Goal: Task Accomplishment & Management: Manage account settings

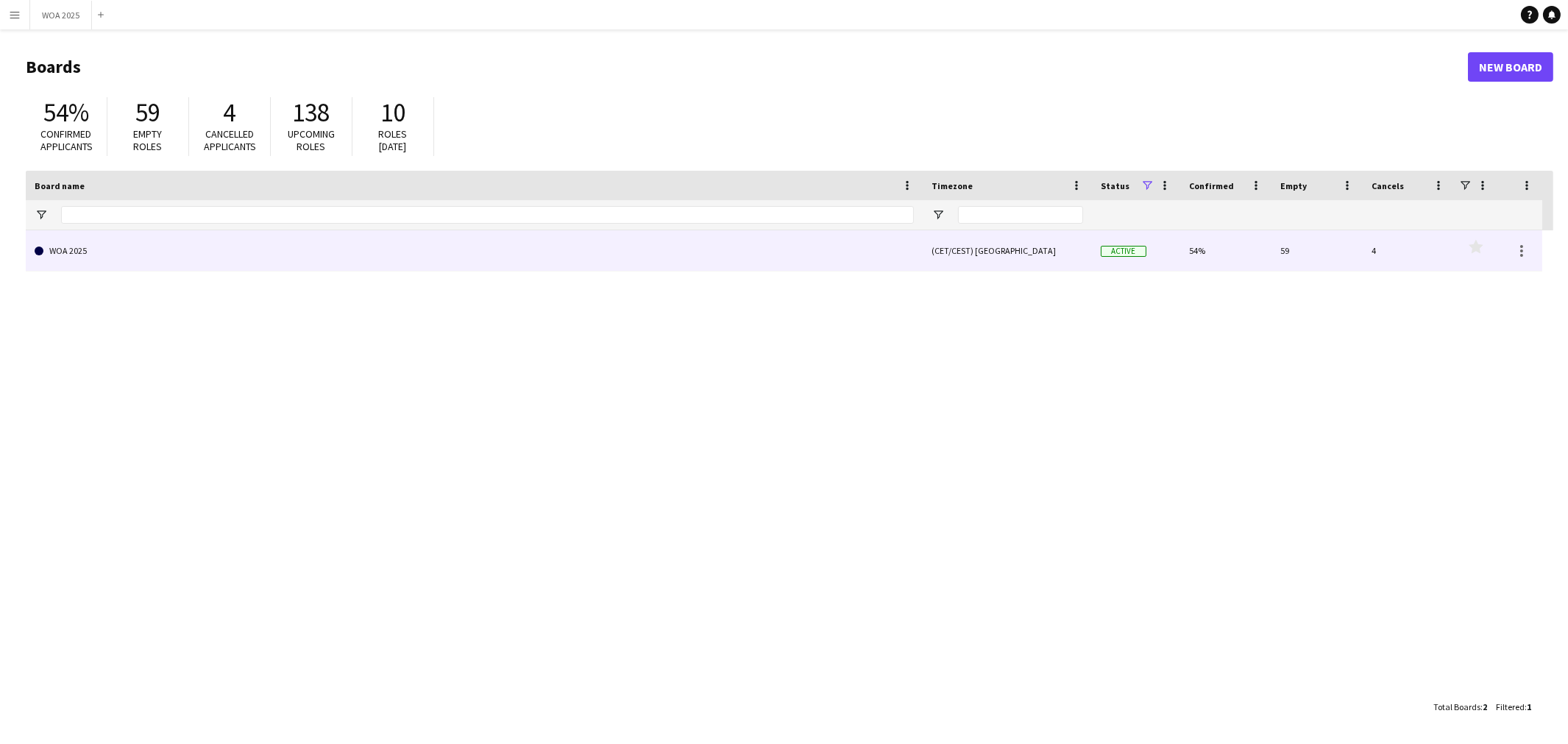
click at [269, 256] on link "WOA 2025" at bounding box center [474, 251] width 879 height 41
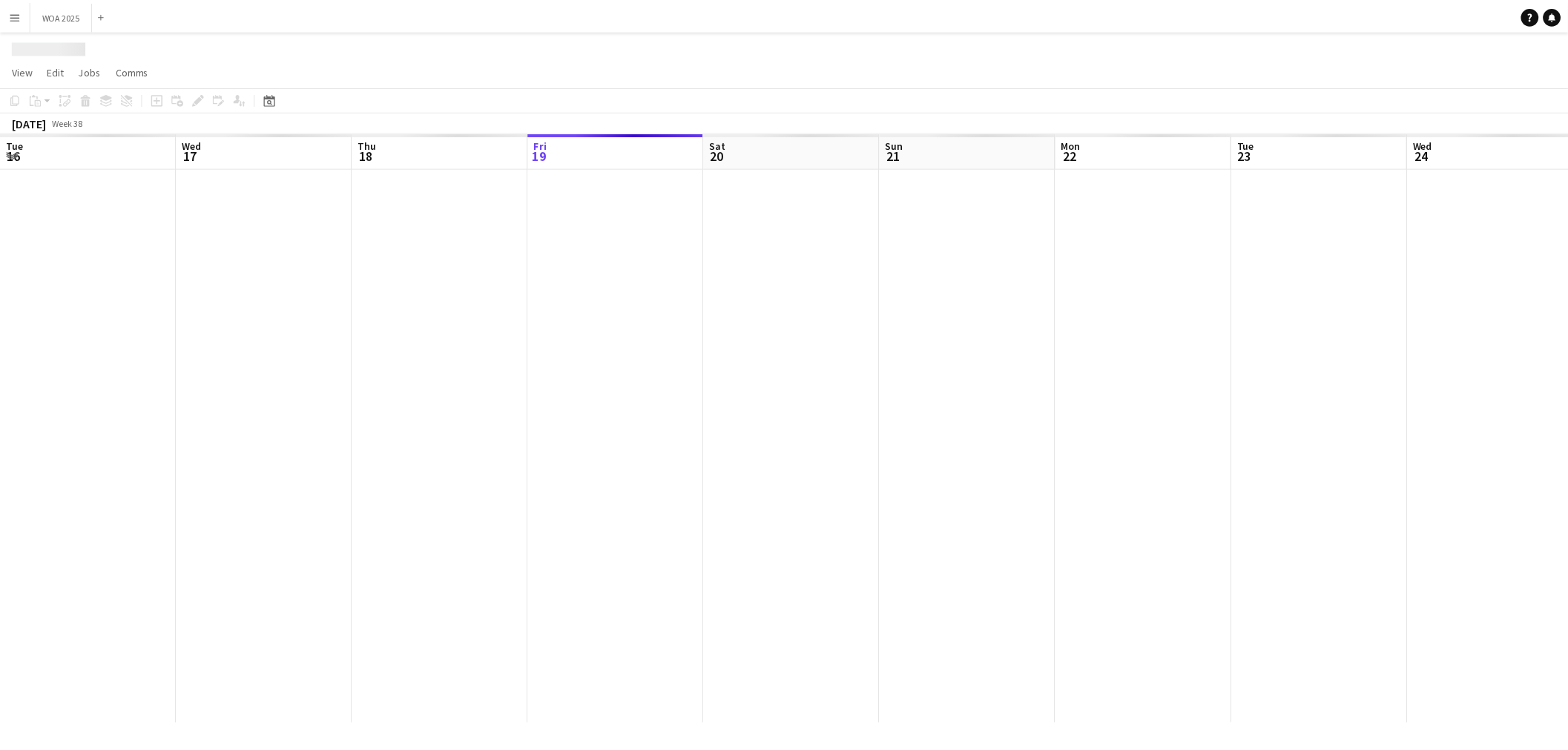
scroll to position [0, 354]
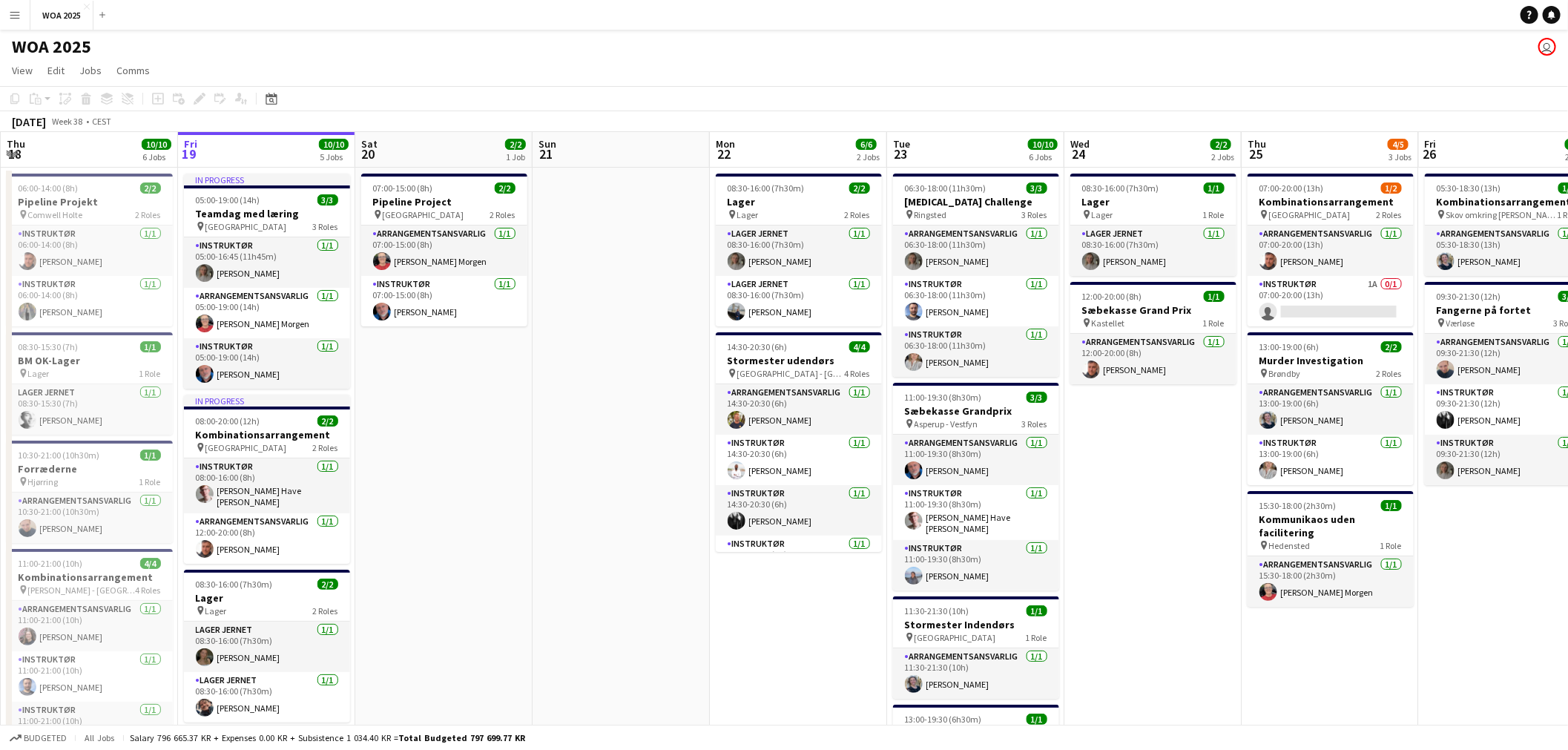
drag, startPoint x: 562, startPoint y: 470, endPoint x: 689, endPoint y: 458, distance: 127.6
click at [689, 458] on app-calendar-viewport "Tue 16 5/5 2 Jobs Wed 17 7/8 4 Jobs Thu 18 10/10 6 Jobs Fri 19 10/10 5 Jobs Sat…" at bounding box center [784, 600] width 1568 height 936
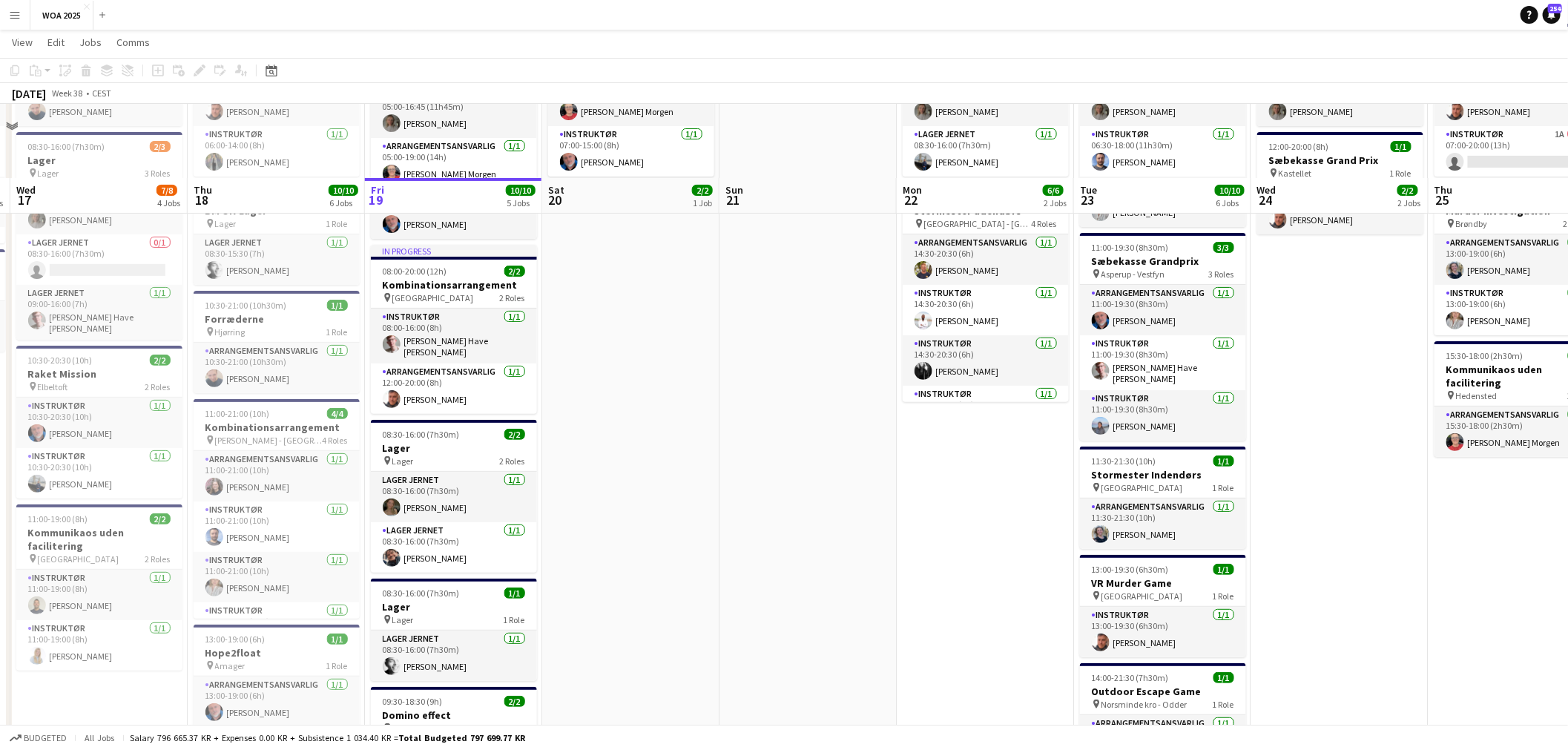
scroll to position [247, 0]
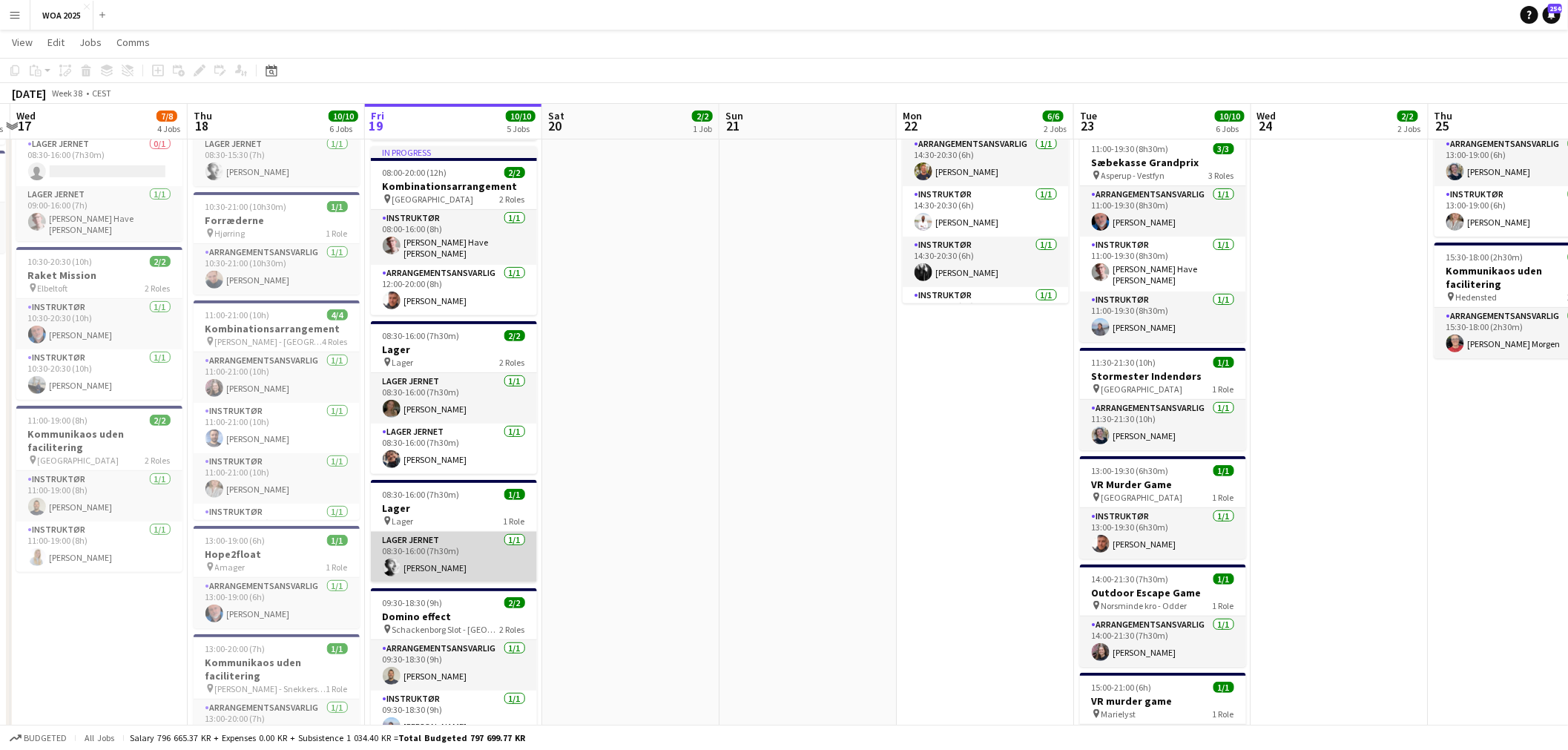
click at [406, 561] on app-card-role "Lager Jernet [DATE] 08:30-16:00 (7h30m) [PERSON_NAME]" at bounding box center [453, 557] width 166 height 51
click at [427, 501] on h3 "Lager" at bounding box center [453, 508] width 166 height 13
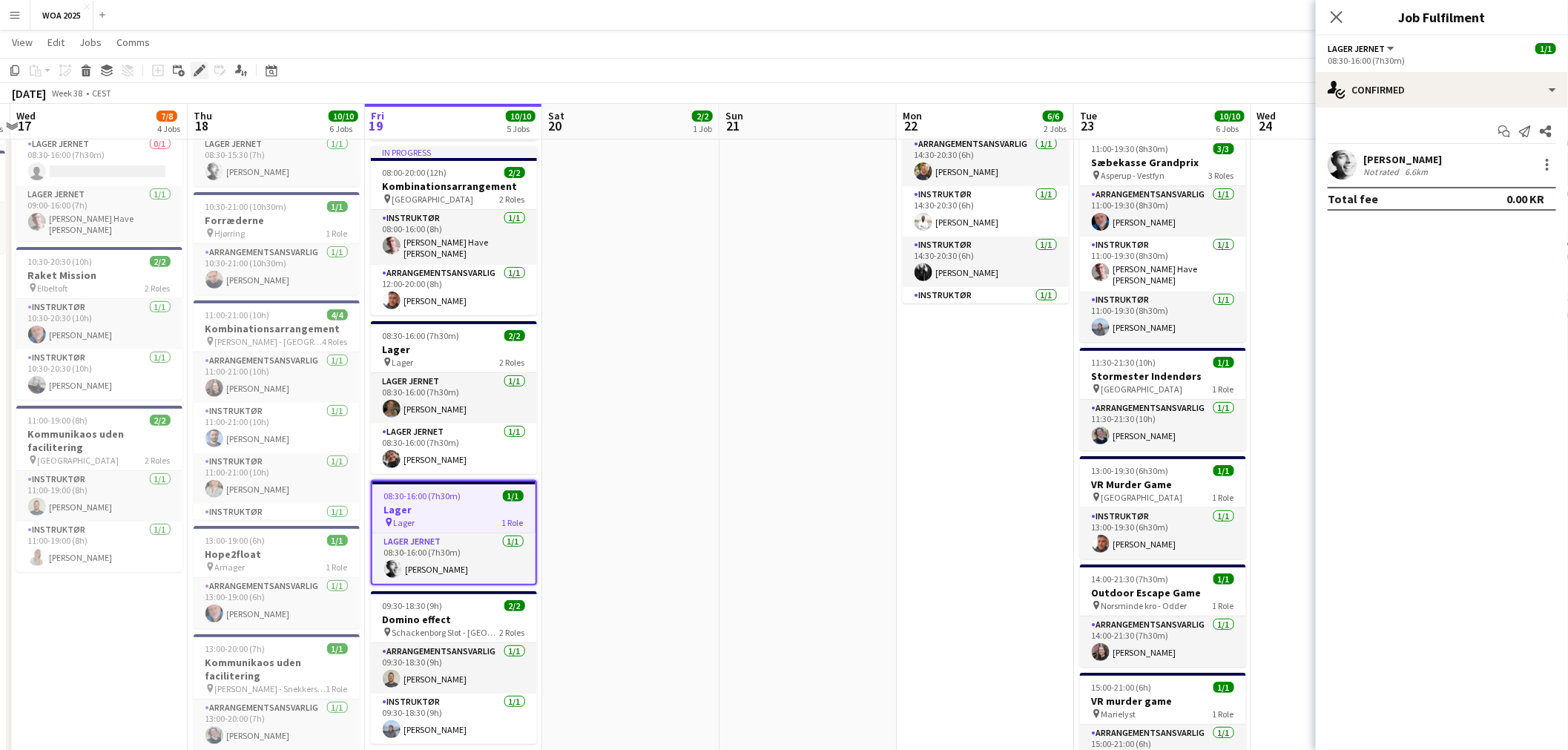
click at [194, 61] on div "Edit" at bounding box center [199, 70] width 17 height 17
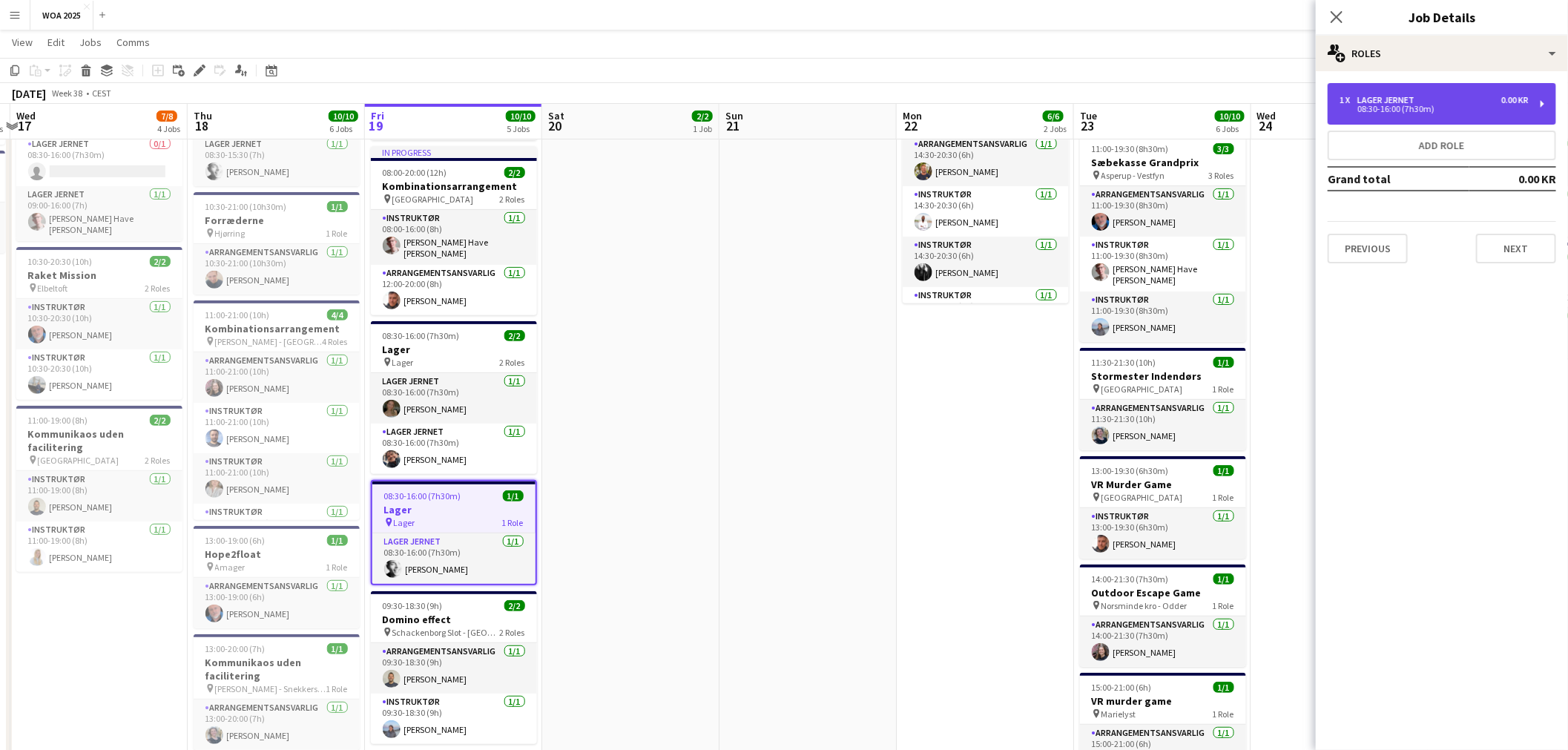
click at [1425, 94] on div "1 x Lager Jernet 0.00 KR 08:30-16:00 (7h30m)" at bounding box center [1442, 104] width 229 height 41
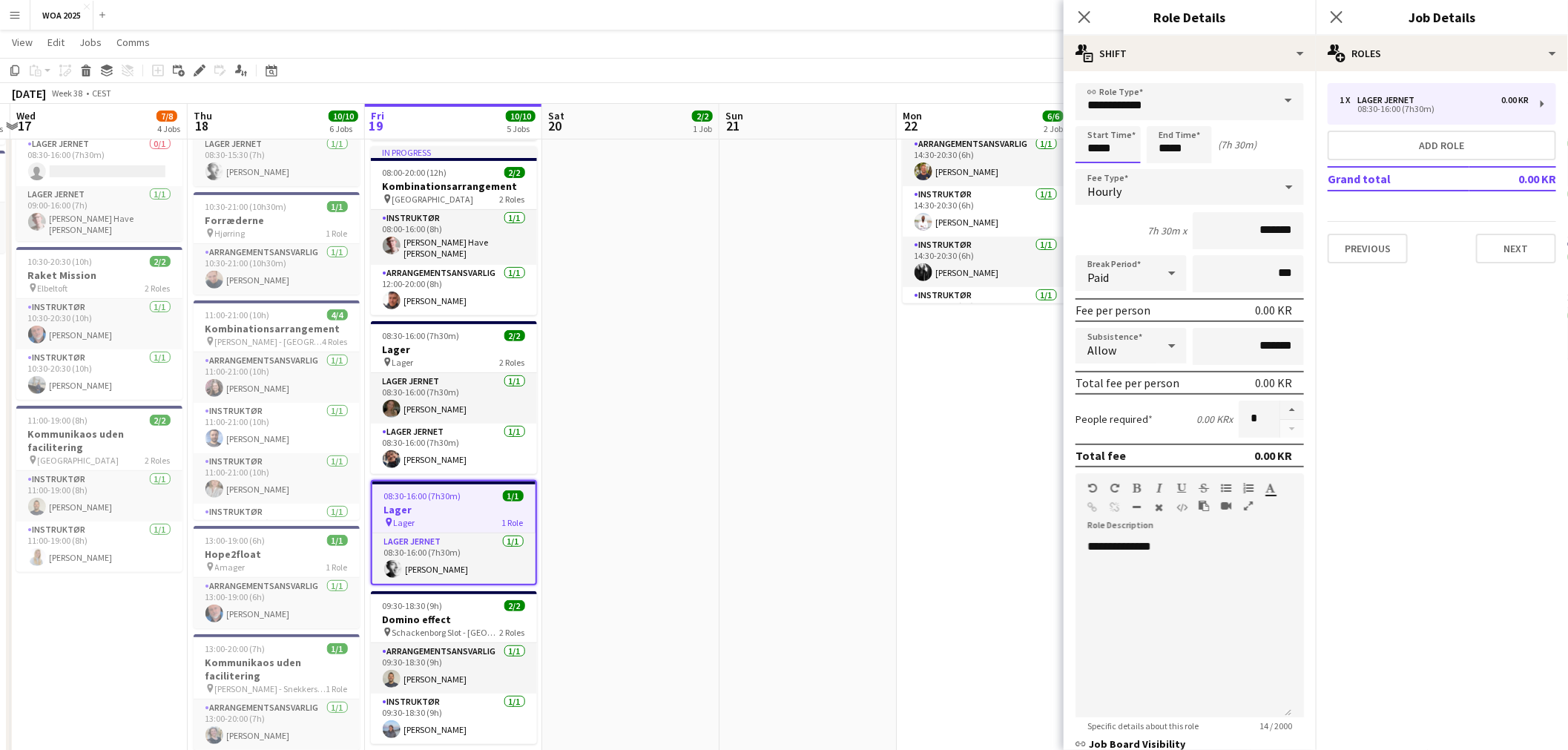
click at [1113, 144] on input "*****" at bounding box center [1108, 144] width 65 height 37
type input "*****"
click at [1026, 409] on app-date-cell "08:30-16:00 (7h30m) 2/2 Lager pin Lager 2 Roles Lager Jernet [DATE] 08:30-16:00…" at bounding box center [985, 369] width 177 height 901
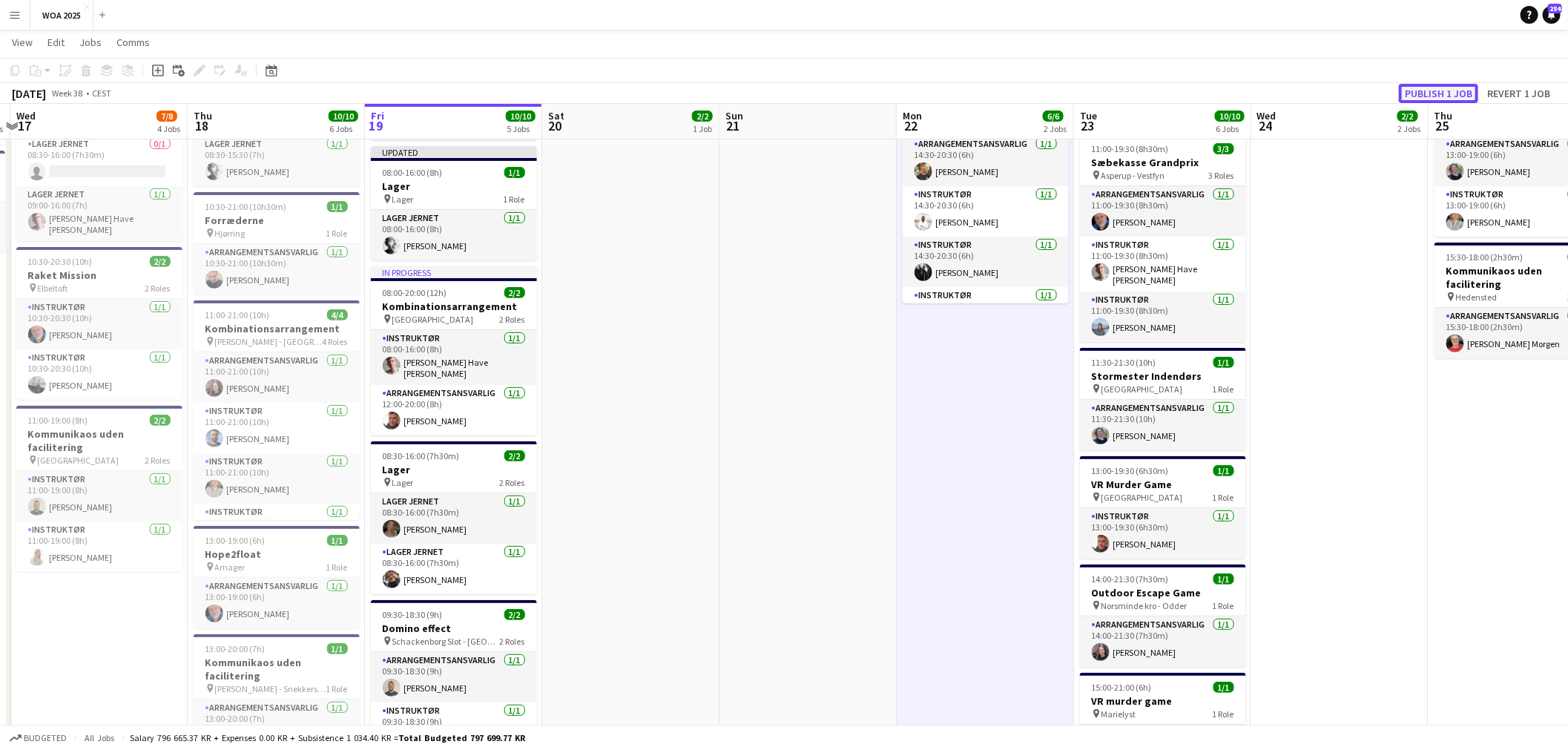
click at [1447, 88] on button "Publish 1 job" at bounding box center [1439, 93] width 80 height 19
